Goal: Transaction & Acquisition: Purchase product/service

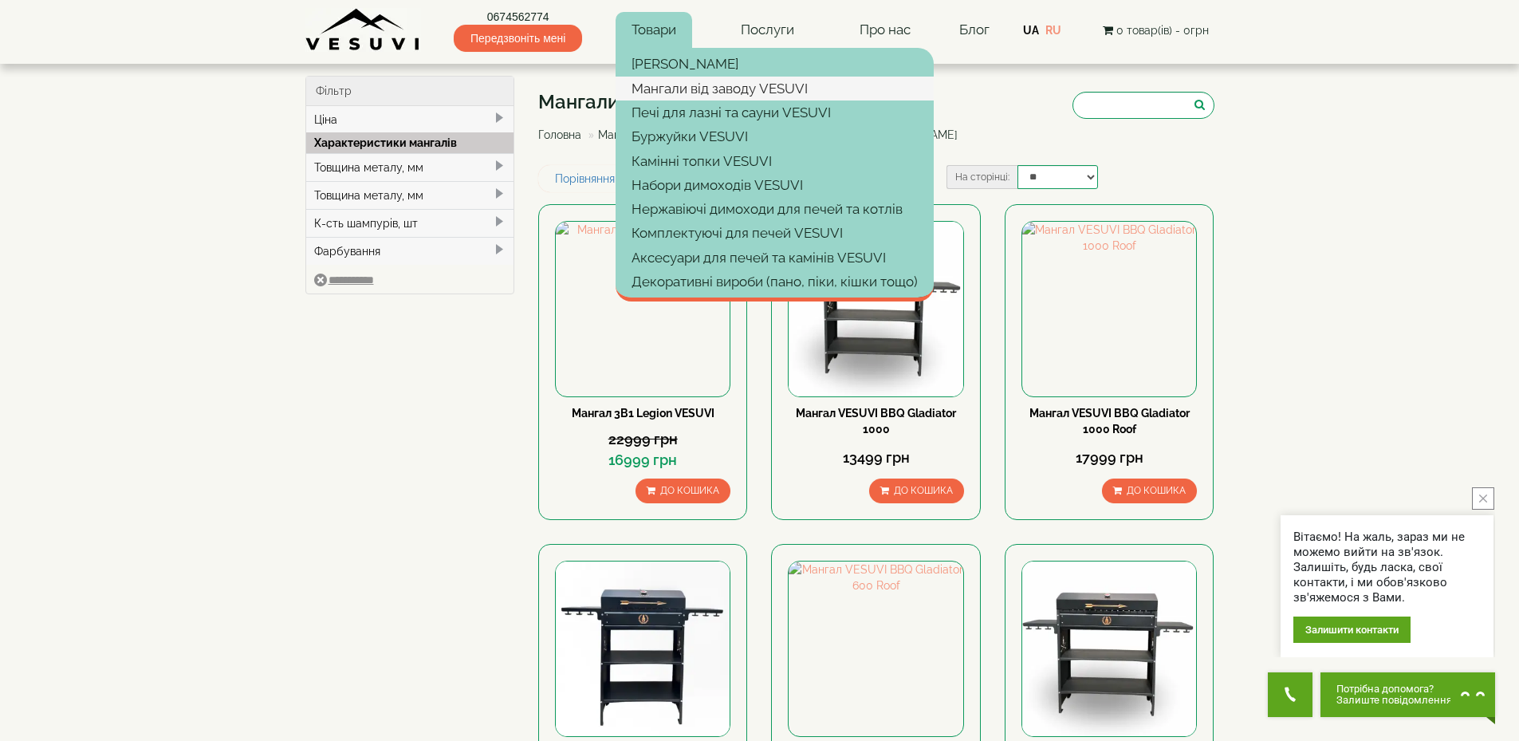
click at [693, 89] on link "Мангали від заводу VESUVI" at bounding box center [774, 89] width 318 height 24
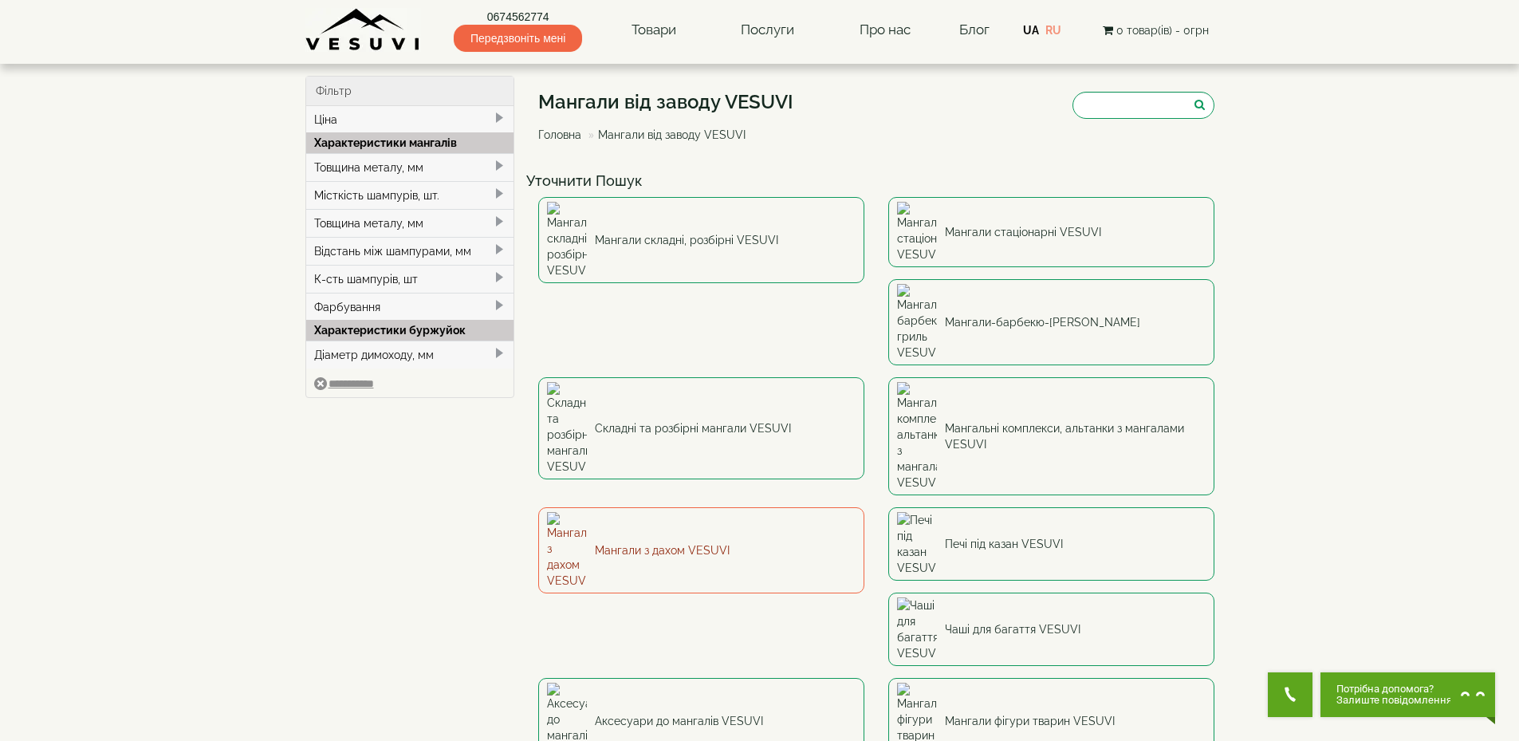
click at [864, 507] on link "Мангали з дахом VESUVI" at bounding box center [701, 550] width 326 height 86
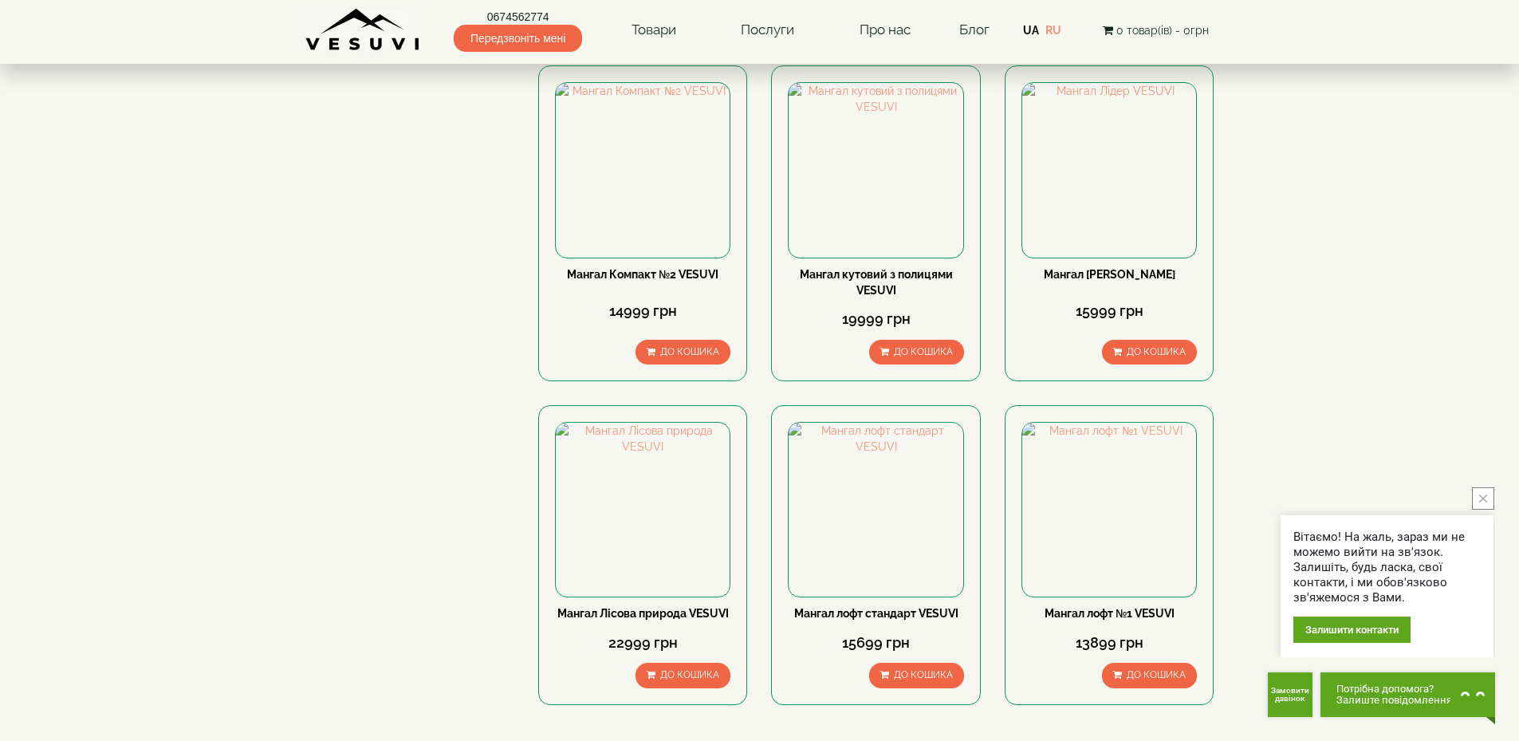
scroll to position [1275, 0]
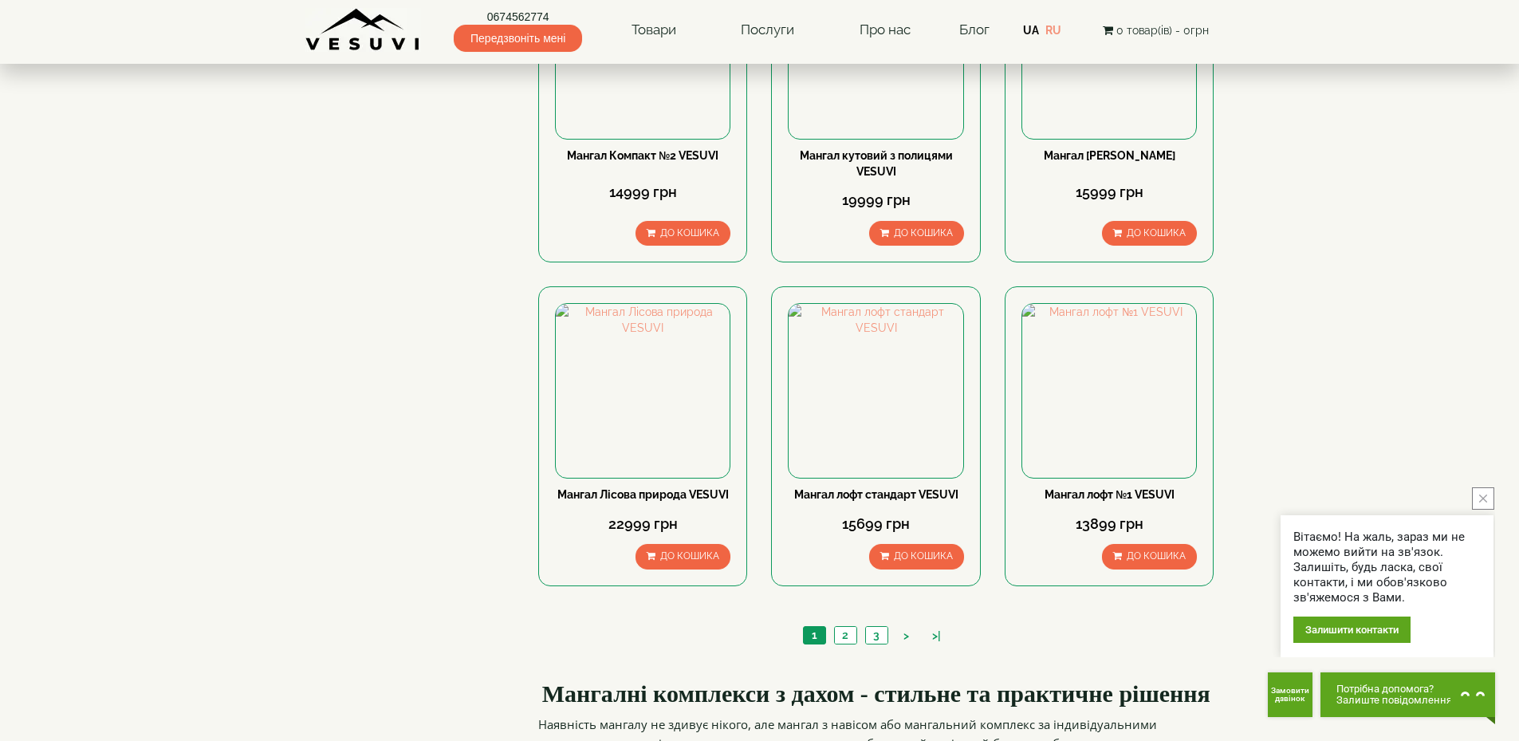
click at [1482, 497] on icon "close button" at bounding box center [1483, 498] width 8 height 8
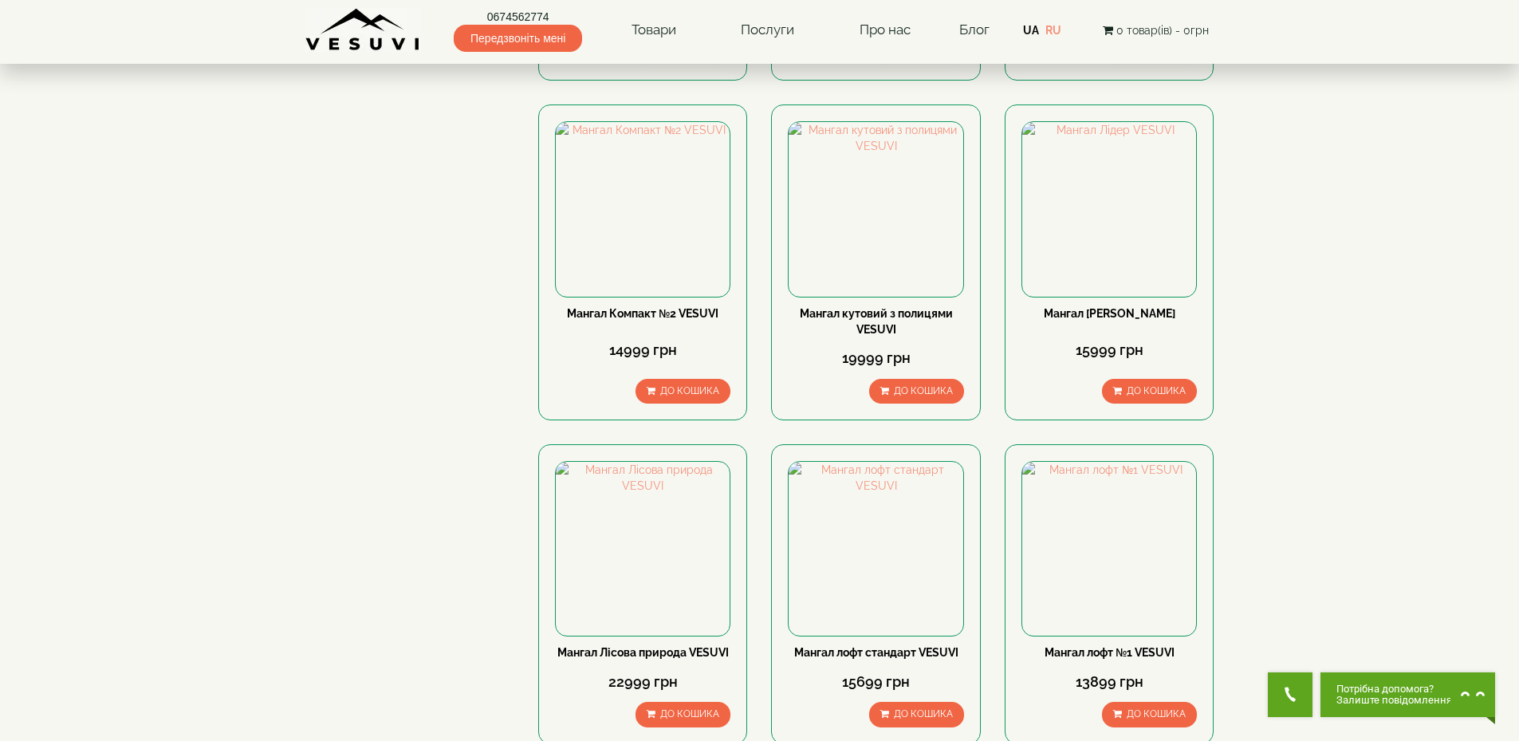
scroll to position [1116, 0]
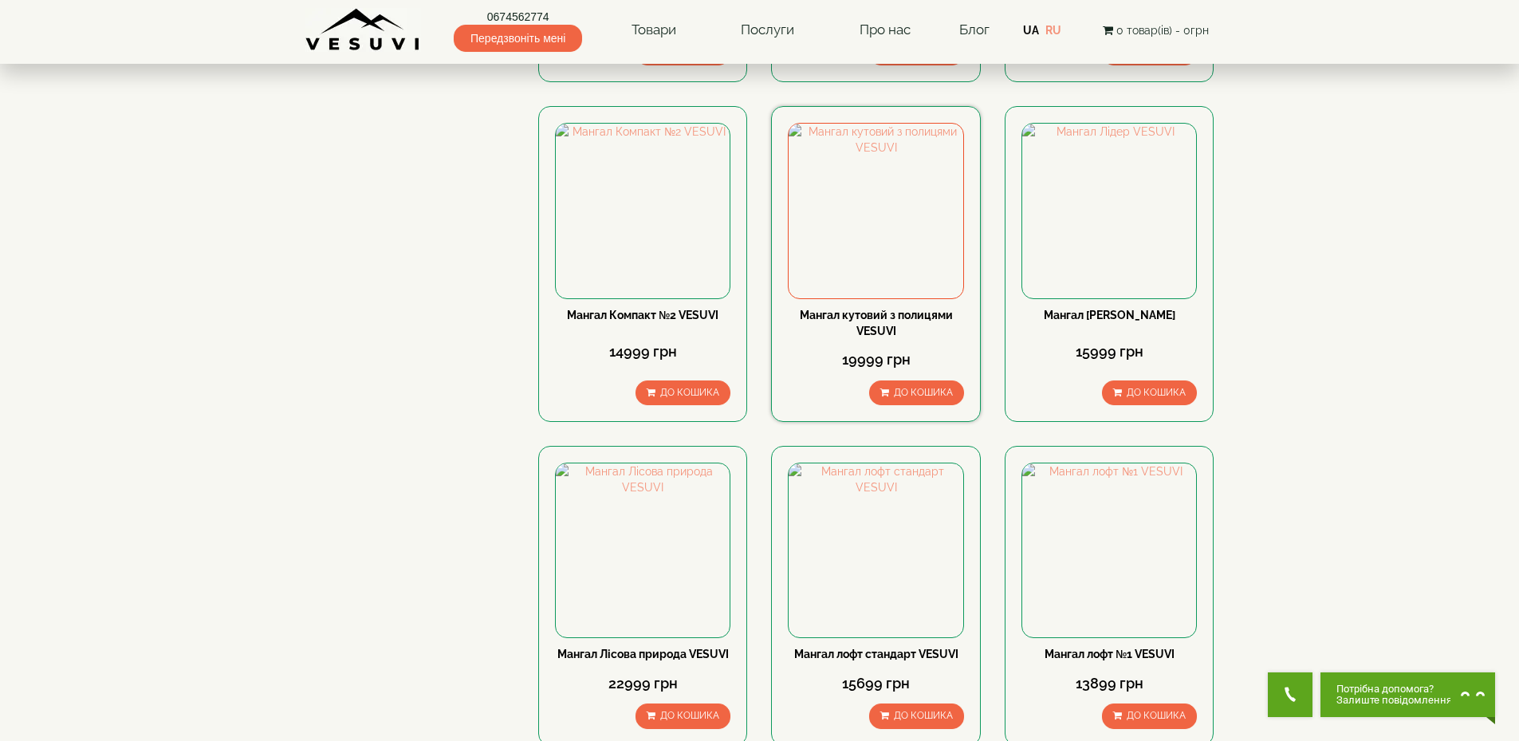
click at [957, 340] on div "19999 грн" at bounding box center [875, 359] width 175 height 41
click at [924, 209] on img at bounding box center [875, 211] width 174 height 174
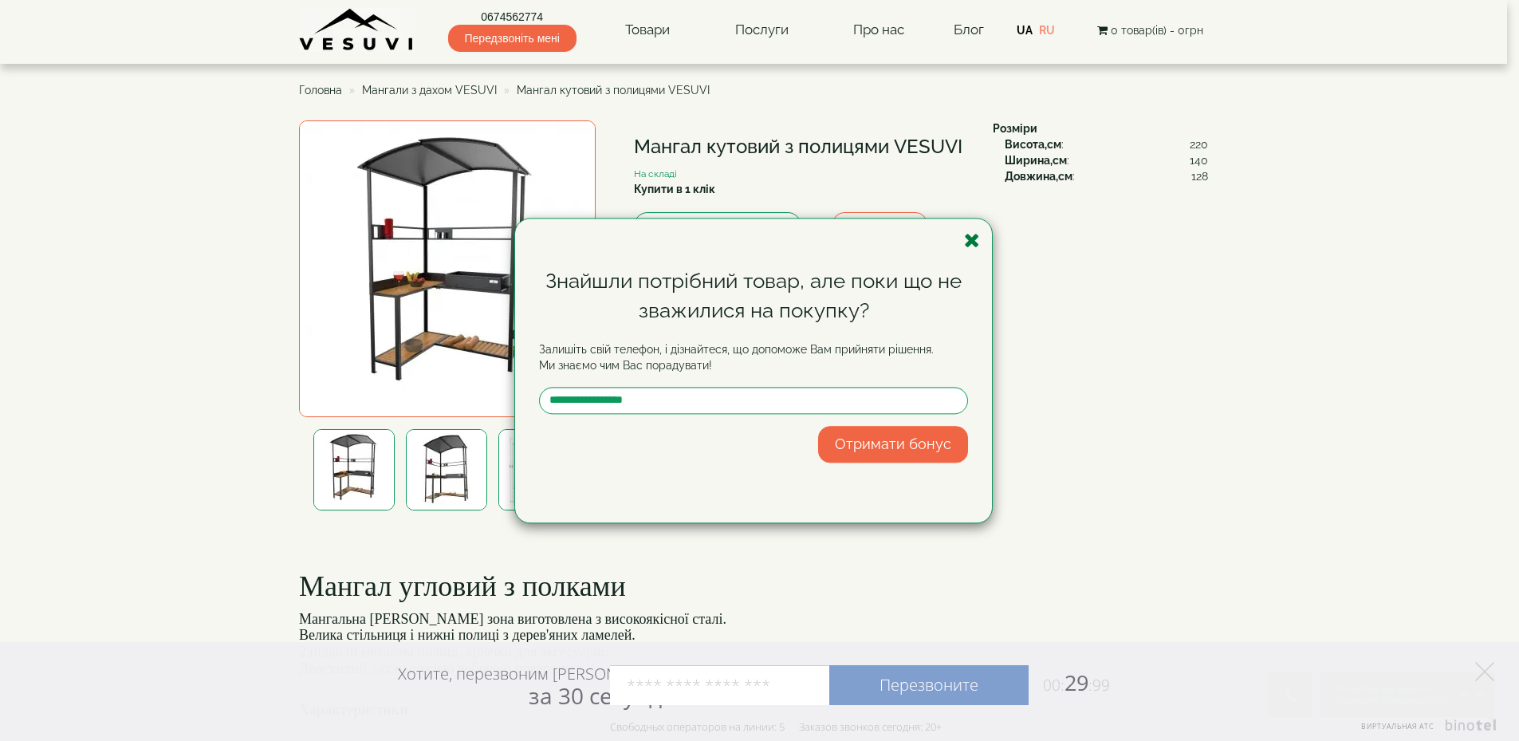
click at [971, 242] on icon "button" at bounding box center [972, 240] width 16 height 20
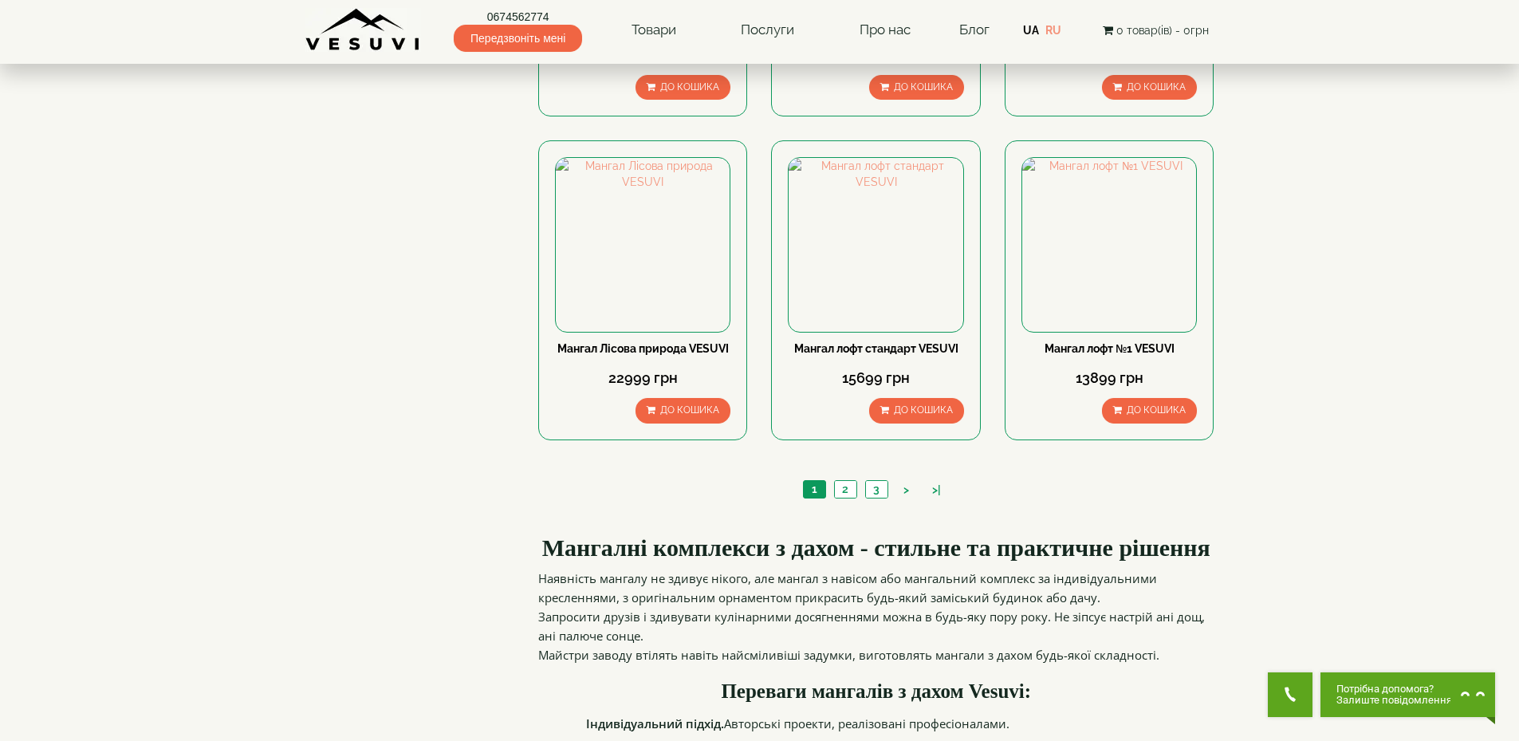
scroll to position [1515, 0]
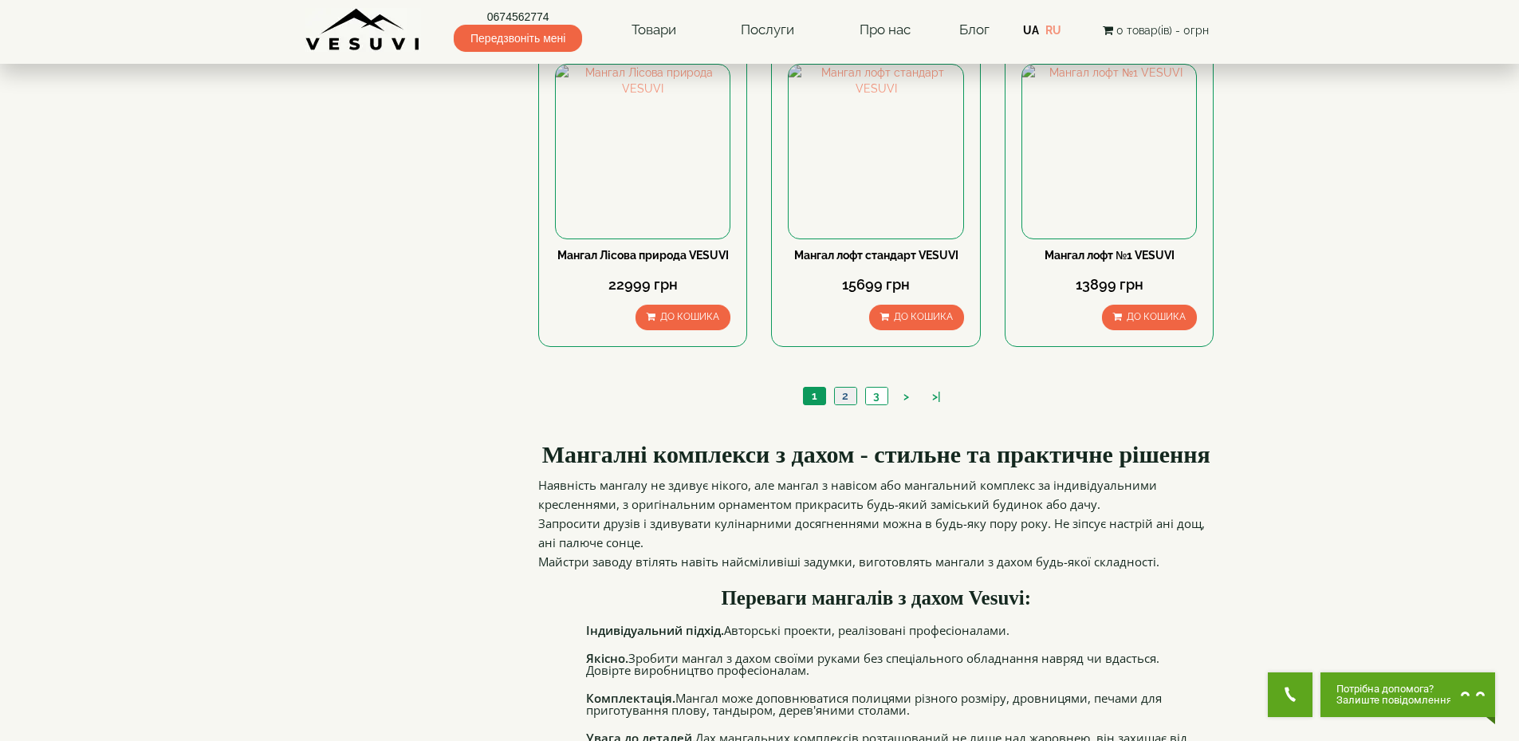
click at [843, 395] on link "2" at bounding box center [845, 395] width 22 height 17
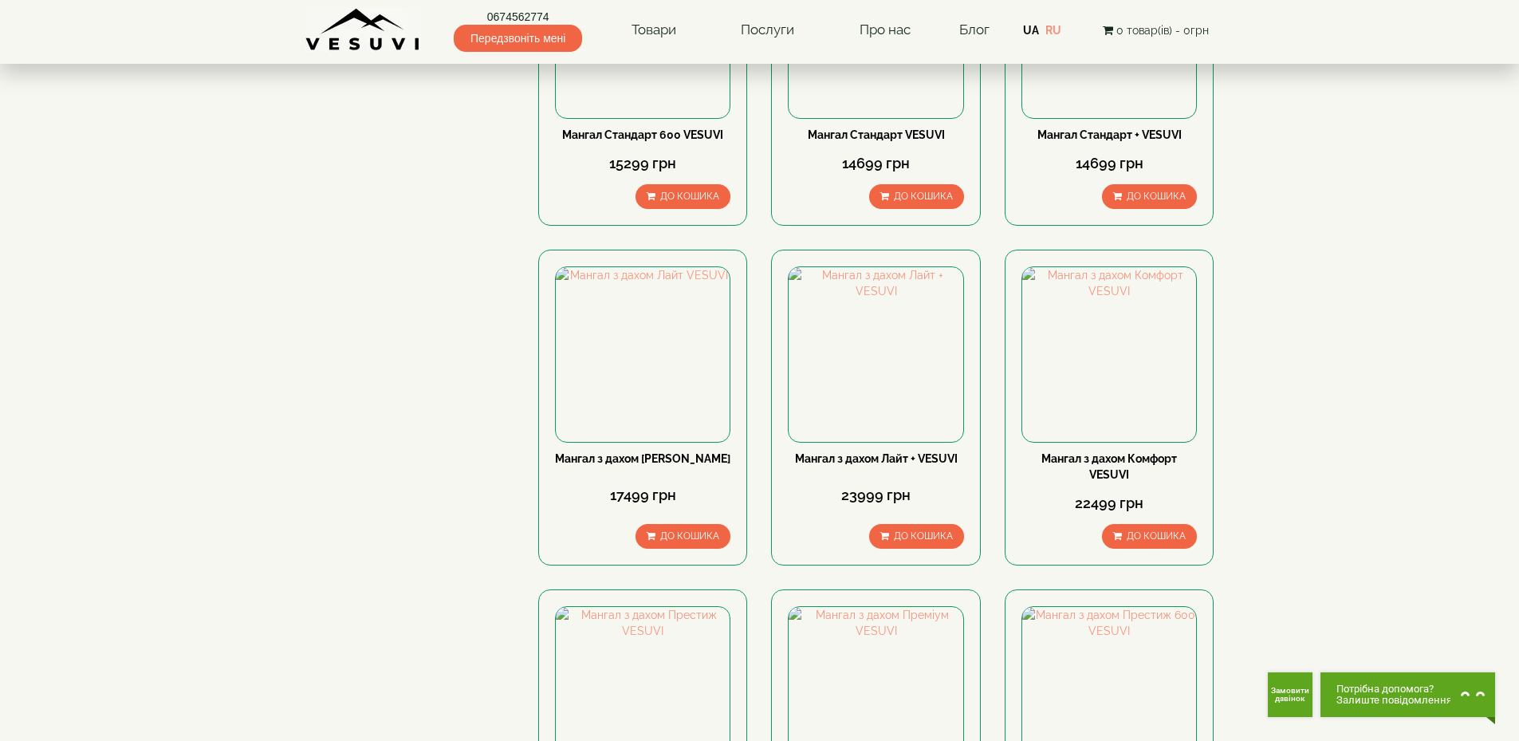
scroll to position [1036, 0]
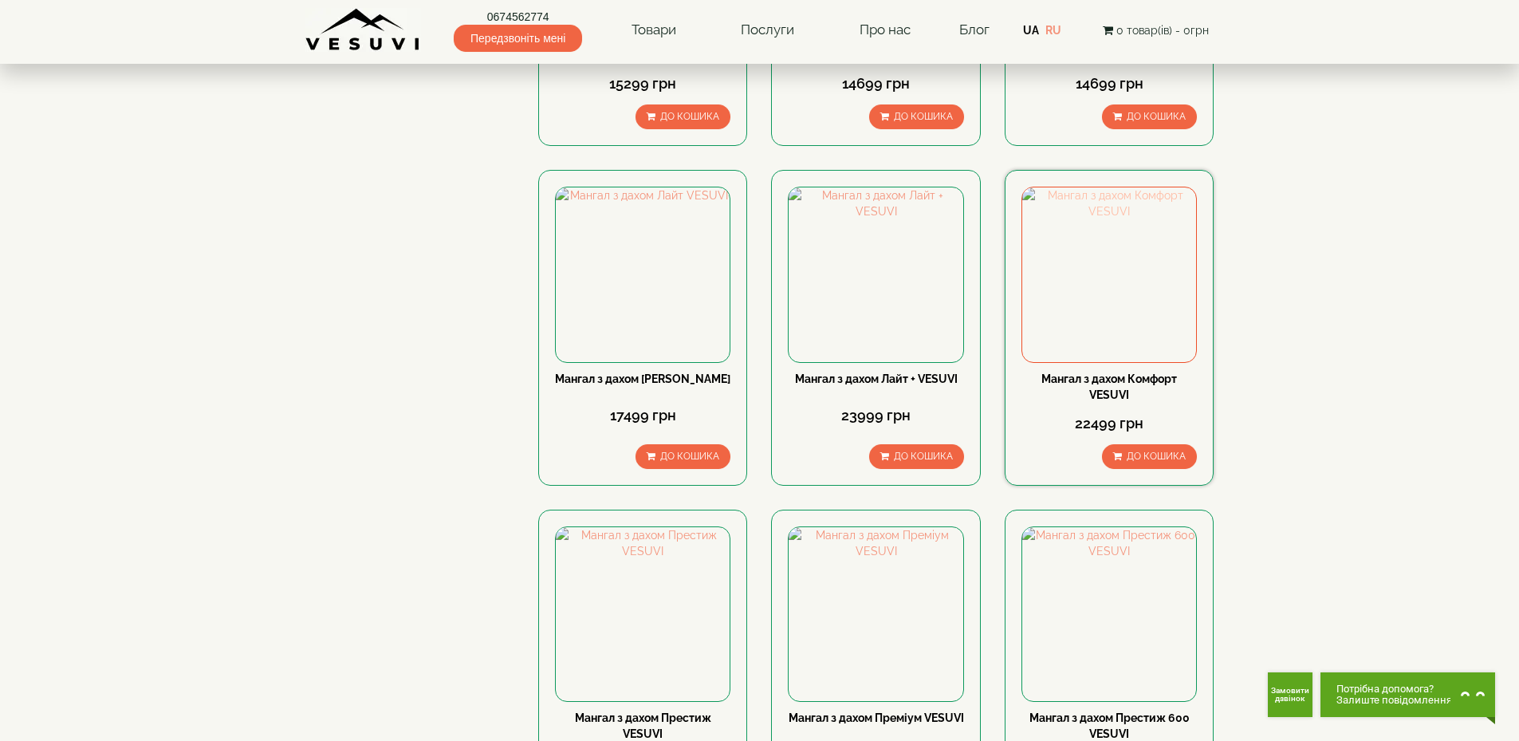
click at [1118, 269] on img at bounding box center [1109, 274] width 174 height 174
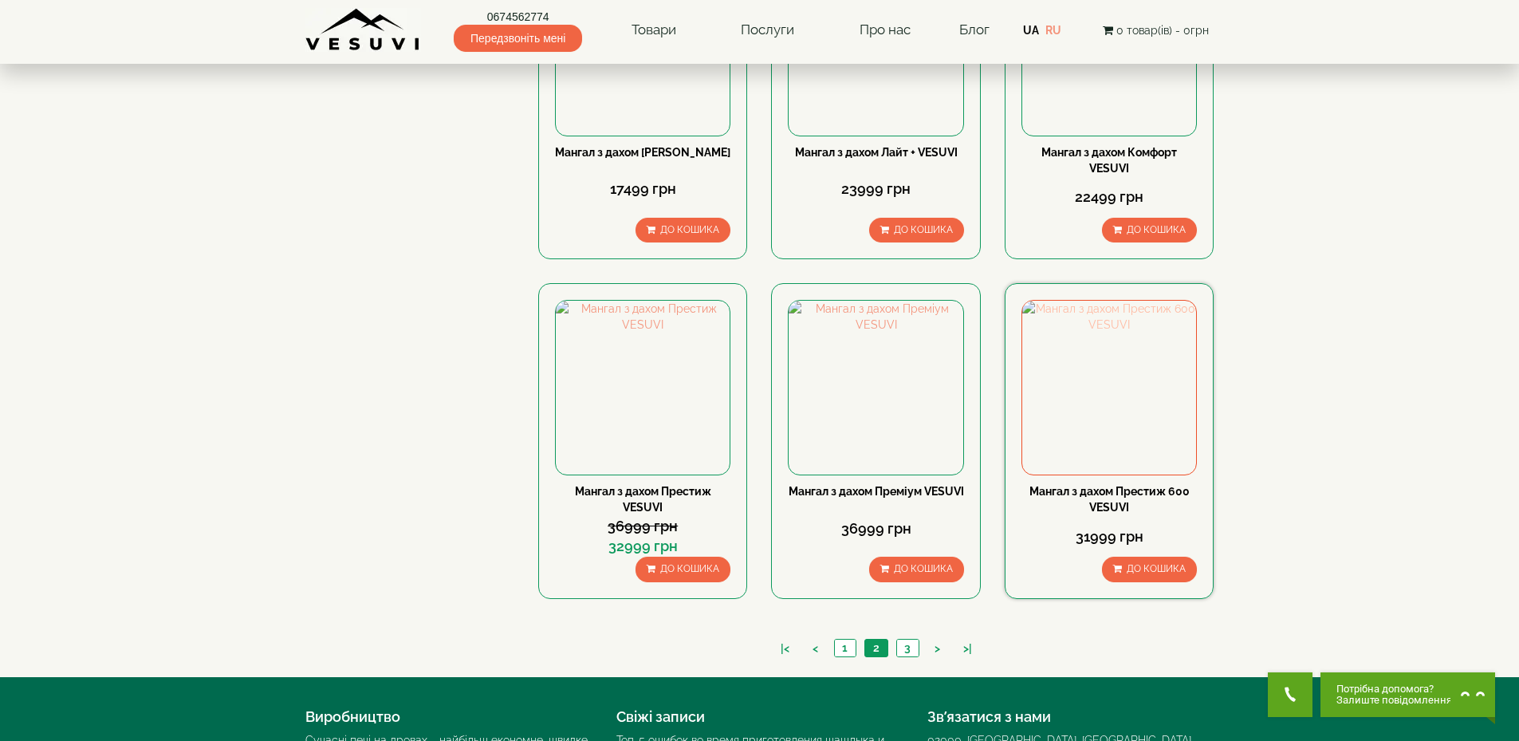
scroll to position [1275, 0]
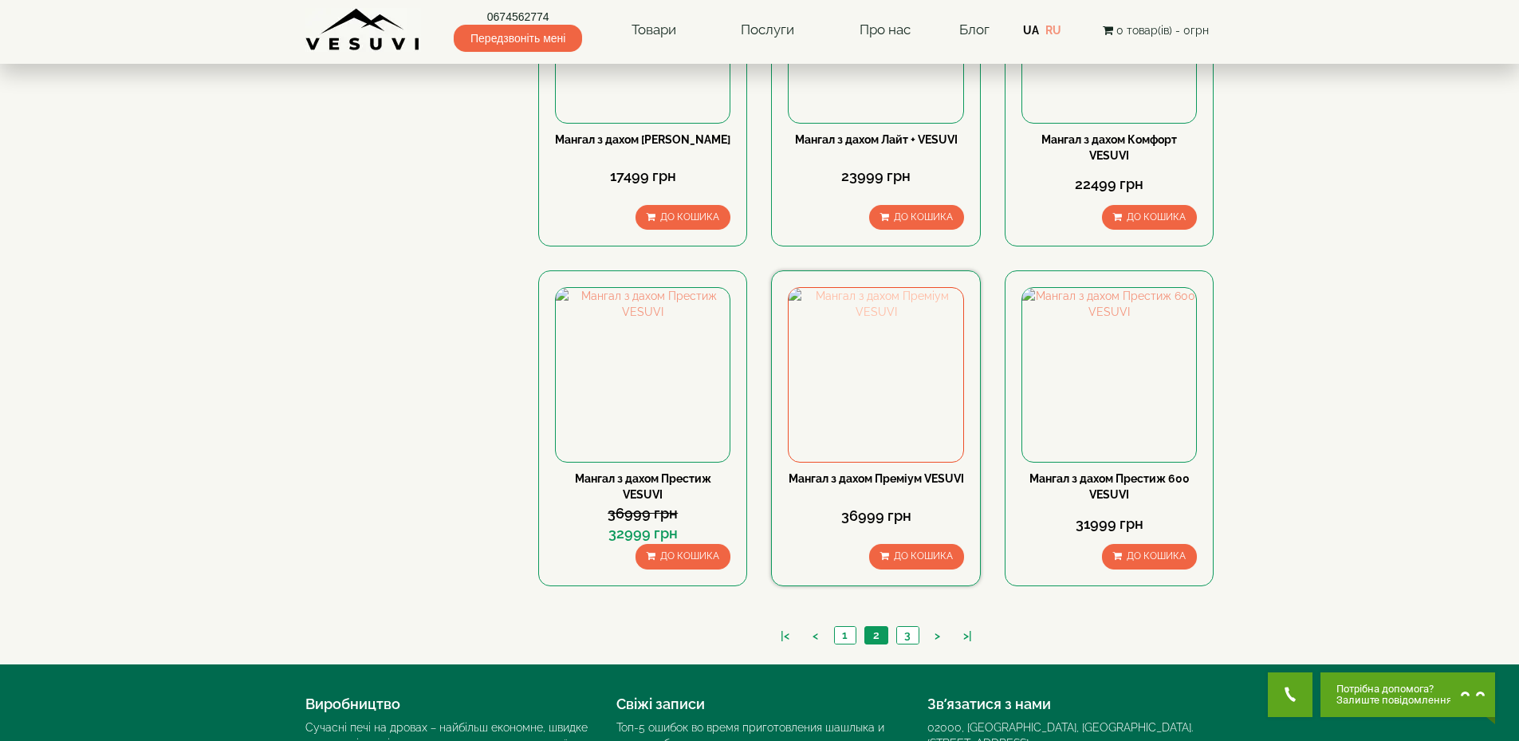
click at [885, 383] on img at bounding box center [875, 375] width 174 height 174
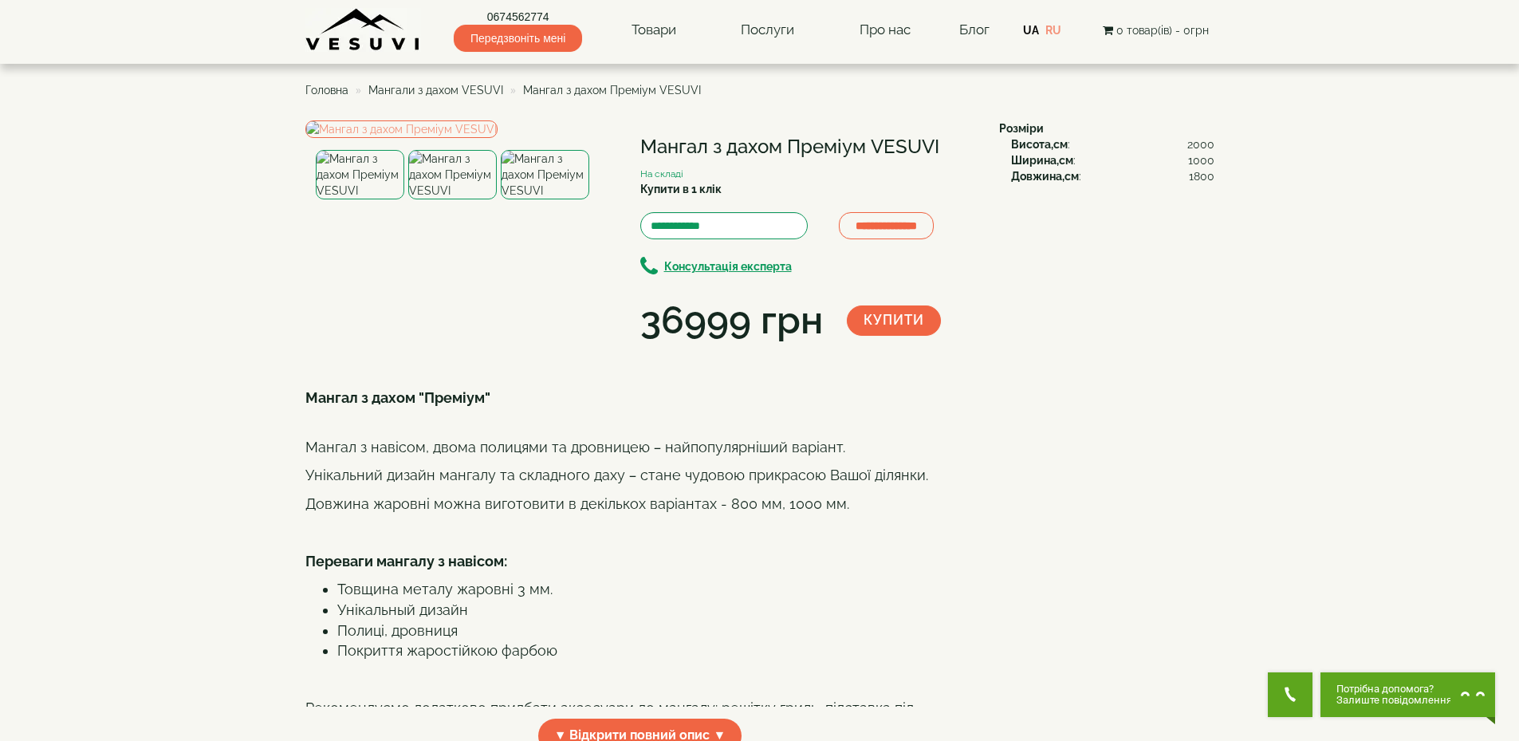
click at [536, 199] on img at bounding box center [545, 174] width 88 height 49
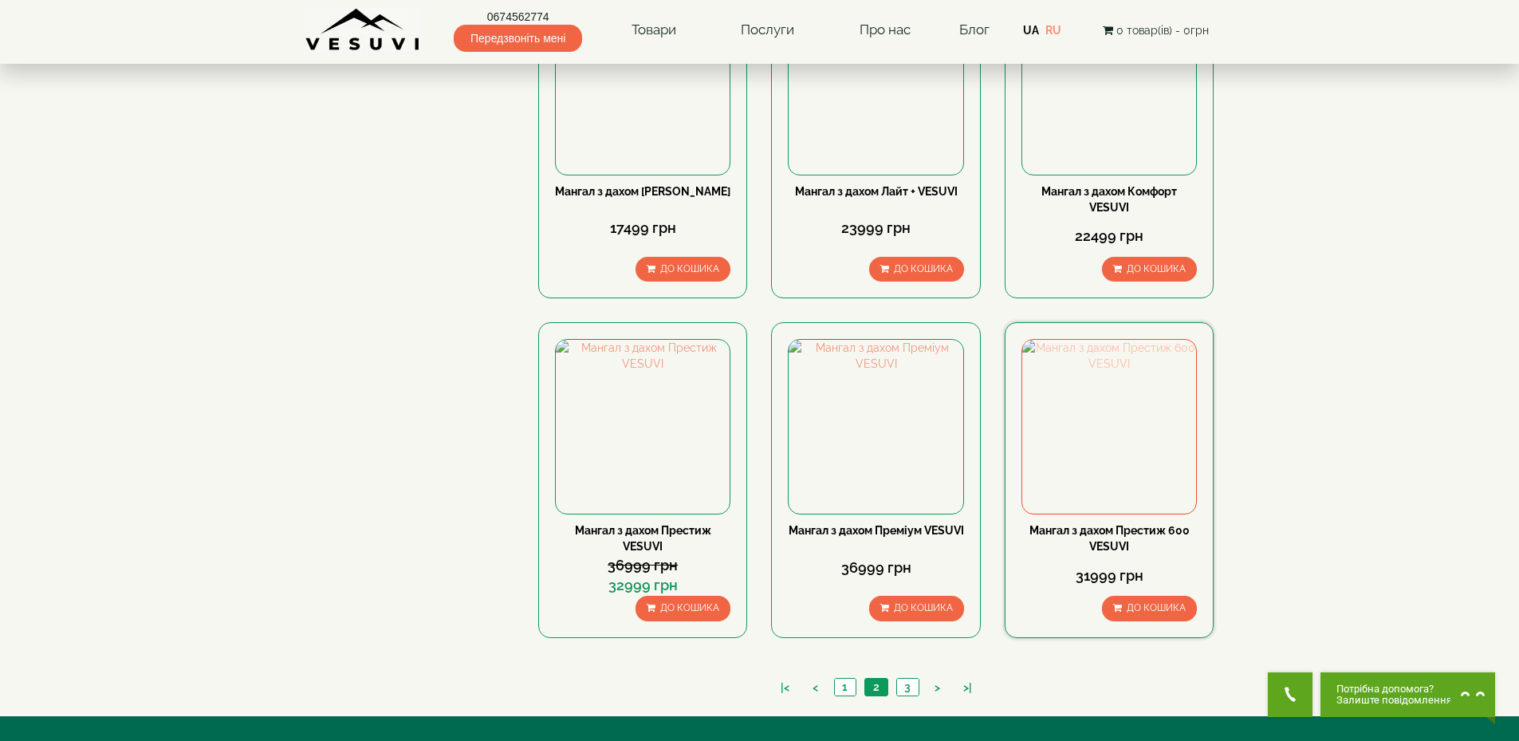
scroll to position [1196, 0]
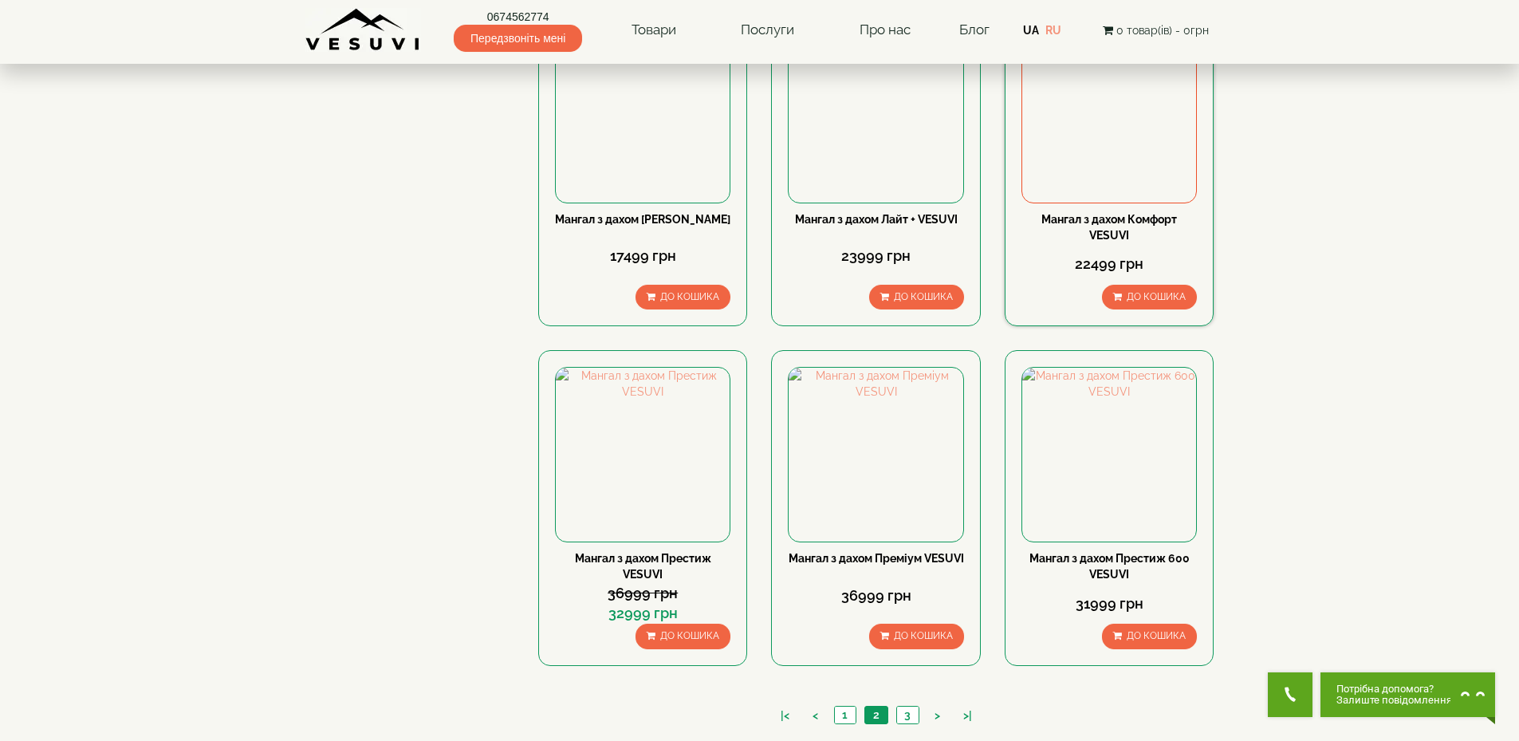
click at [1128, 155] on img at bounding box center [1109, 115] width 174 height 174
